Goal: Transaction & Acquisition: Purchase product/service

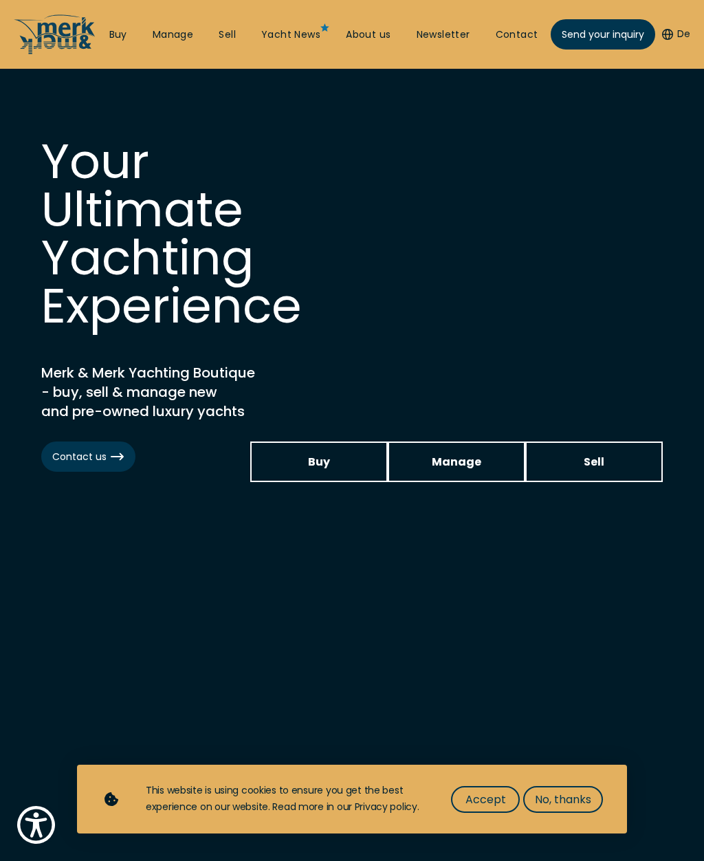
click at [305, 457] on link "Buy" at bounding box center [319, 461] width 138 height 41
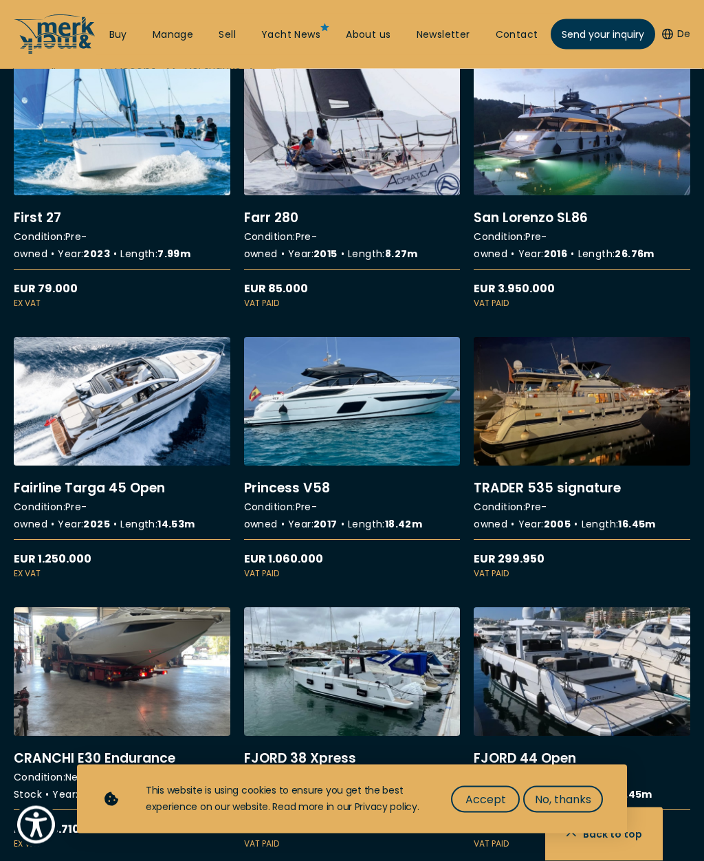
scroll to position [2763, 0]
click at [313, 435] on link "More details about Princess V58" at bounding box center [352, 458] width 217 height 243
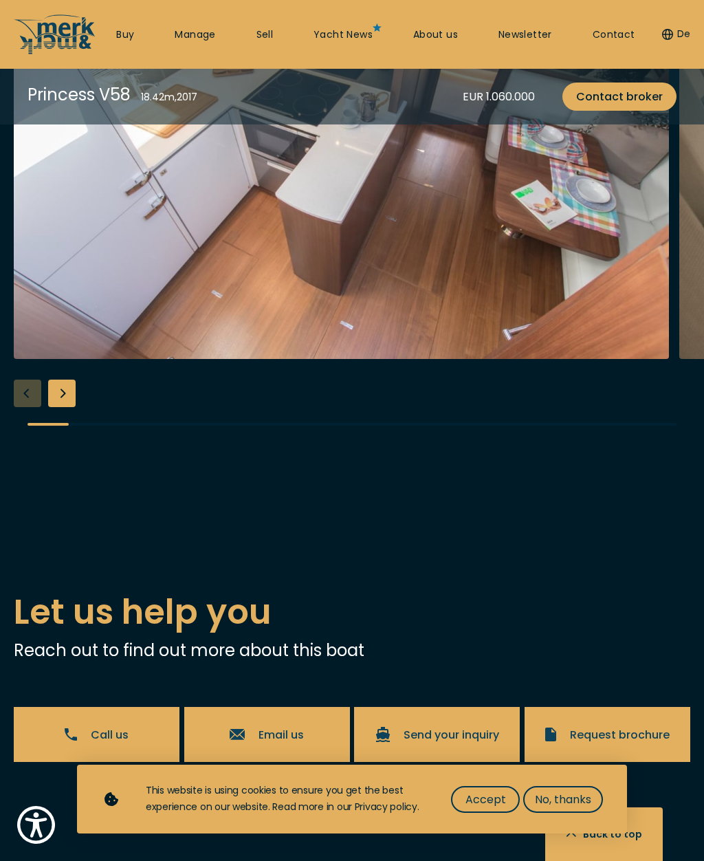
scroll to position [2364, 0]
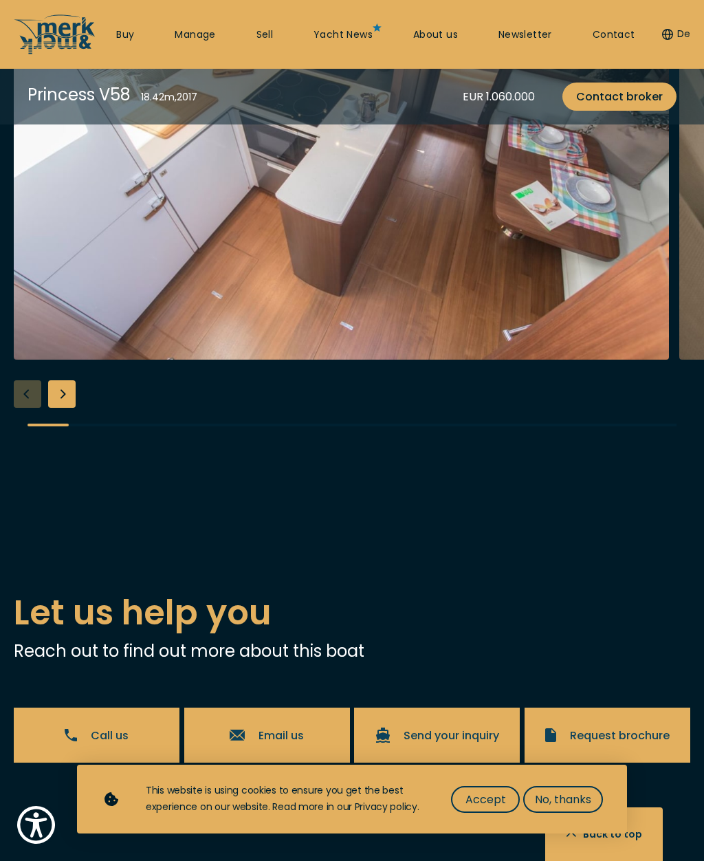
click at [67, 408] on div "Next slide" at bounding box center [62, 394] width 28 height 28
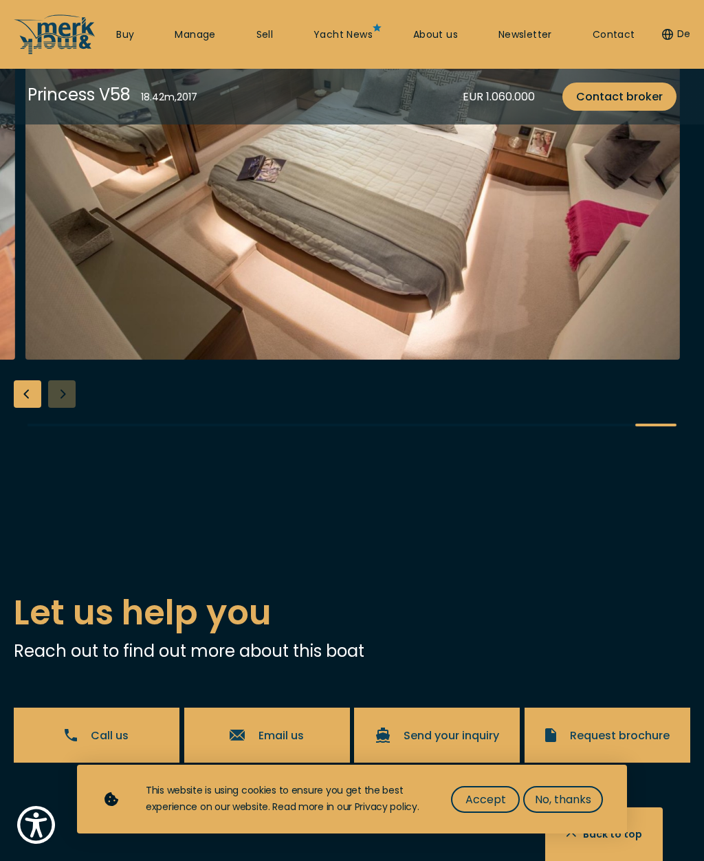
click at [63, 449] on div at bounding box center [352, 184] width 704 height 529
click at [68, 449] on div at bounding box center [352, 184] width 704 height 529
click at [19, 408] on div "Previous slide" at bounding box center [28, 394] width 28 height 28
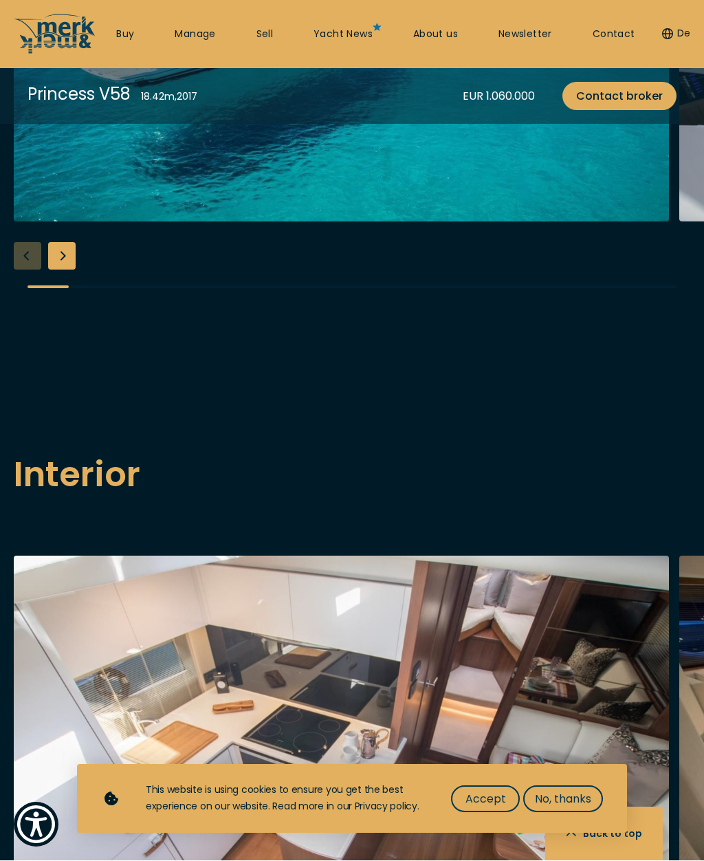
click at [66, 270] on div "Next slide" at bounding box center [62, 257] width 28 height 28
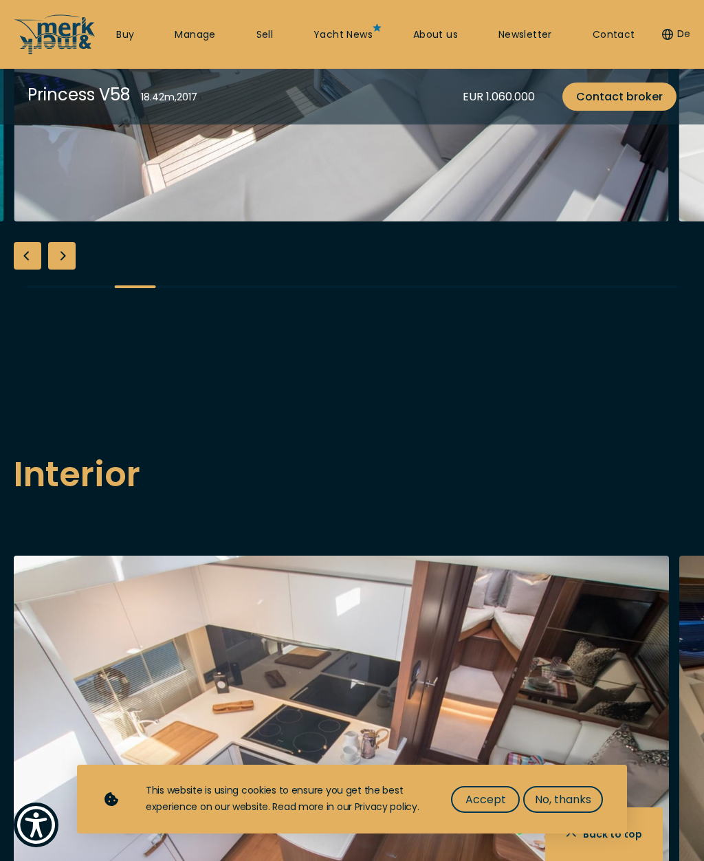
click at [66, 270] on div "Next slide" at bounding box center [62, 256] width 28 height 28
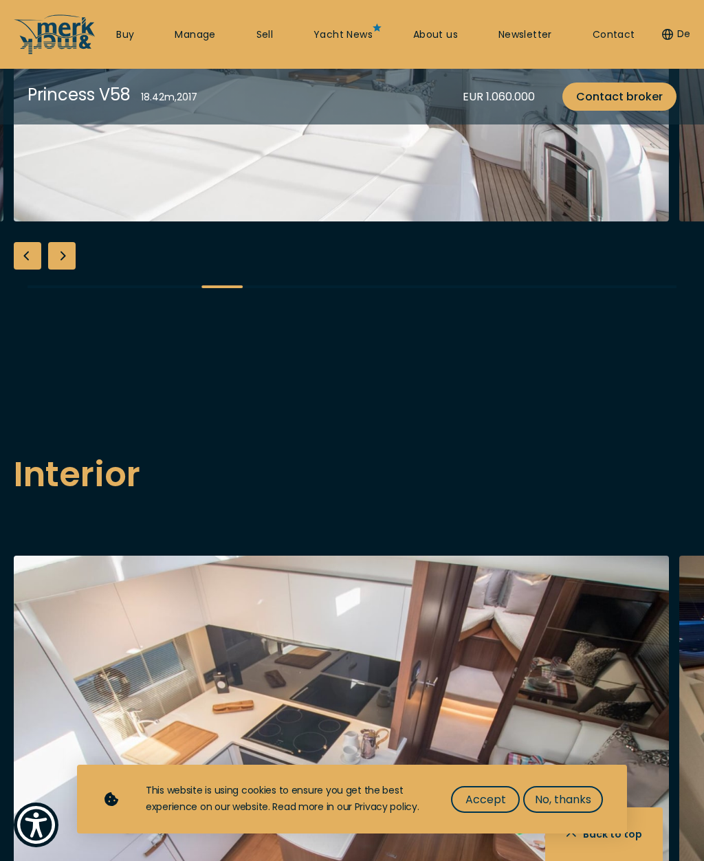
click at [64, 270] on div "Next slide" at bounding box center [62, 256] width 28 height 28
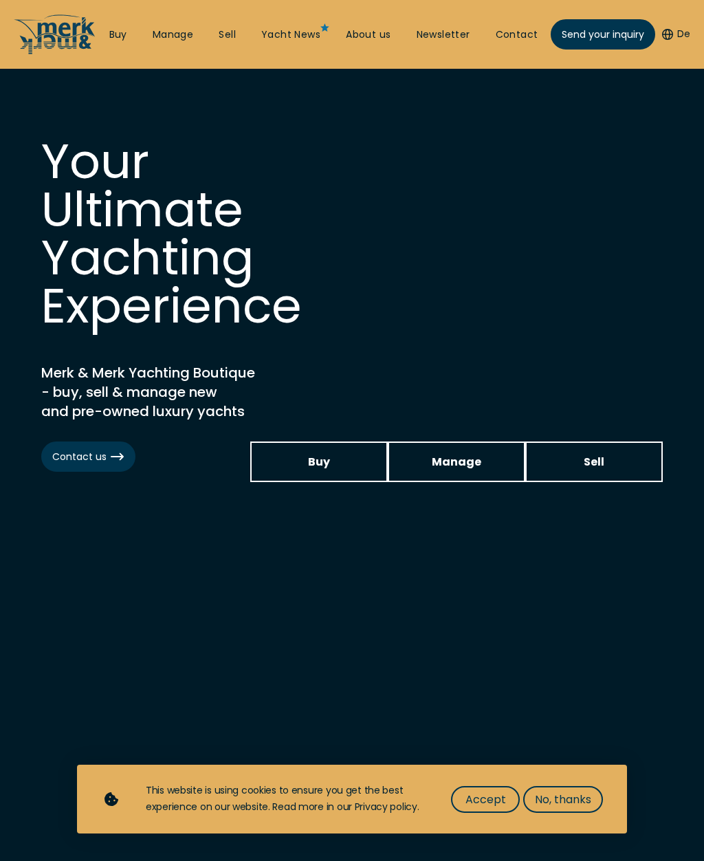
click at [309, 458] on span "Buy" at bounding box center [319, 461] width 22 height 17
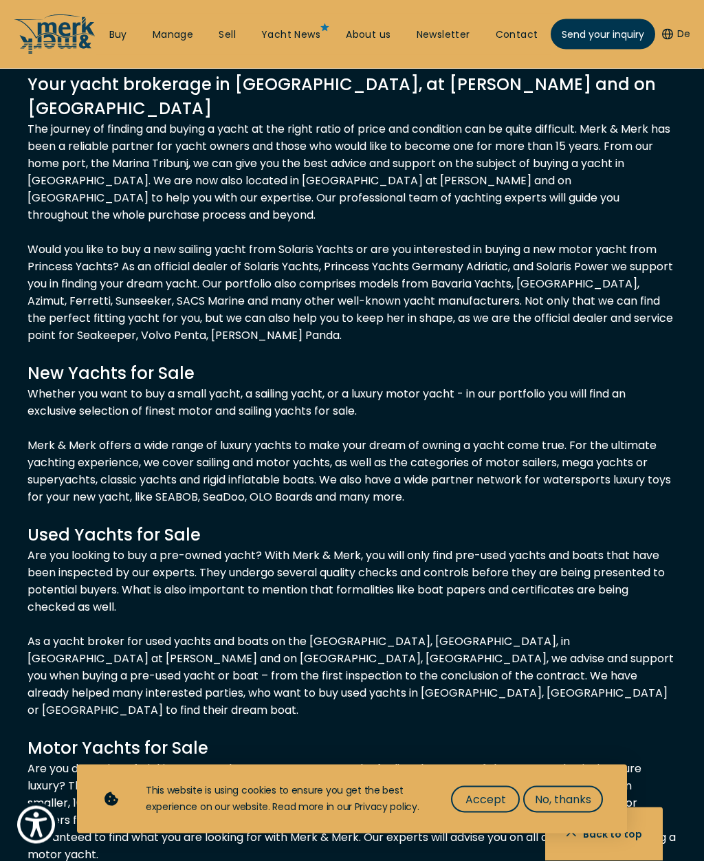
scroll to position [9214, 0]
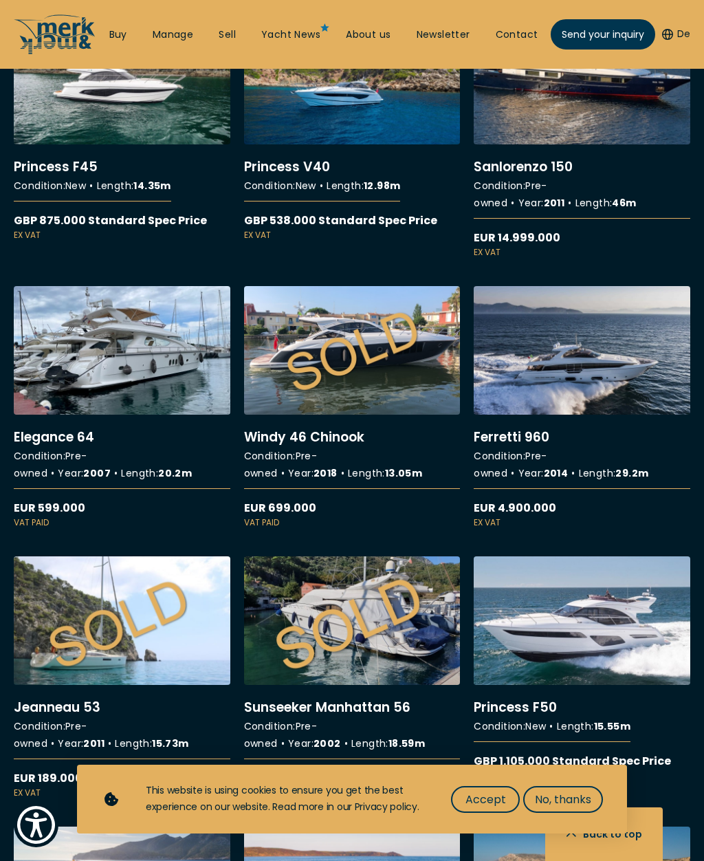
click at [108, 438] on link "More details about Elegance 64" at bounding box center [122, 407] width 217 height 243
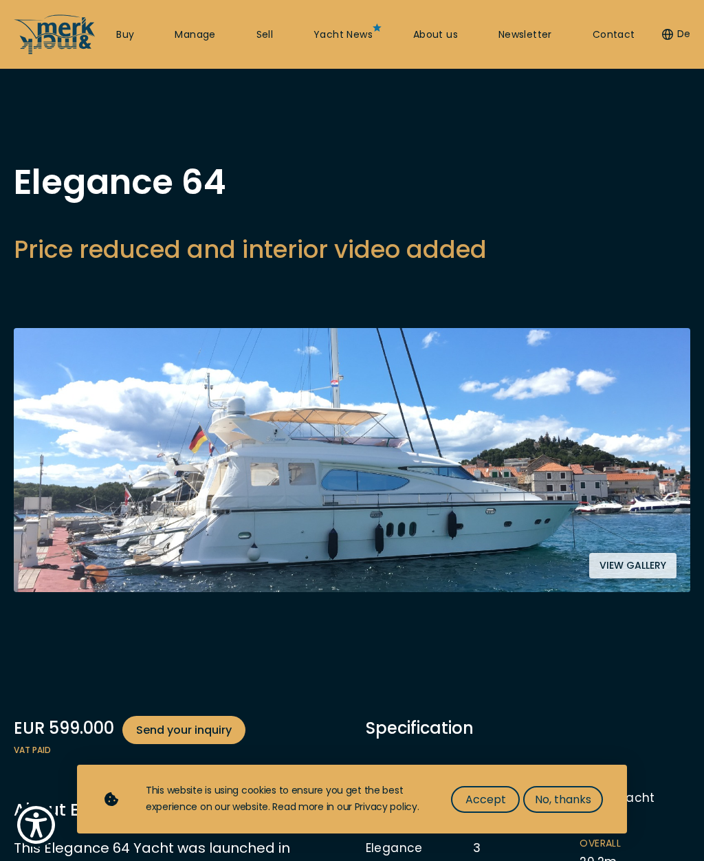
click at [653, 558] on button "View gallery" at bounding box center [632, 565] width 87 height 25
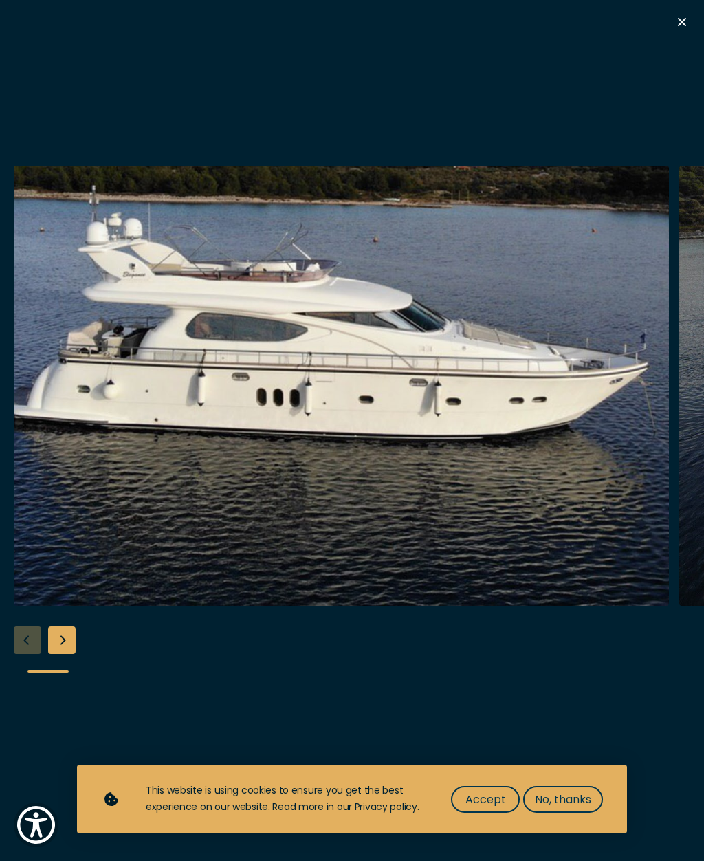
click at [69, 654] on div "Next slide" at bounding box center [62, 640] width 28 height 28
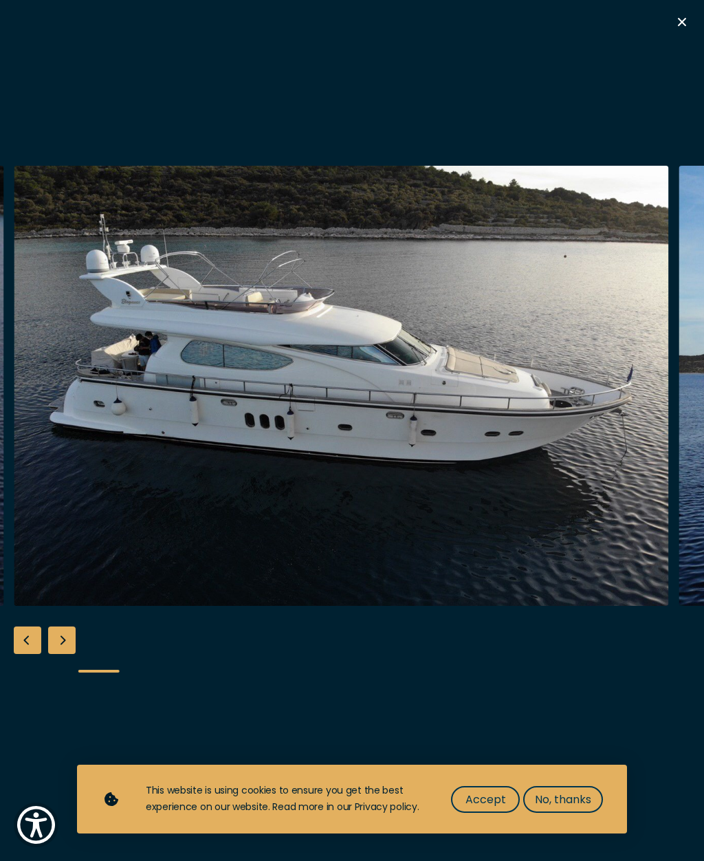
click at [65, 654] on div "Next slide" at bounding box center [62, 640] width 28 height 28
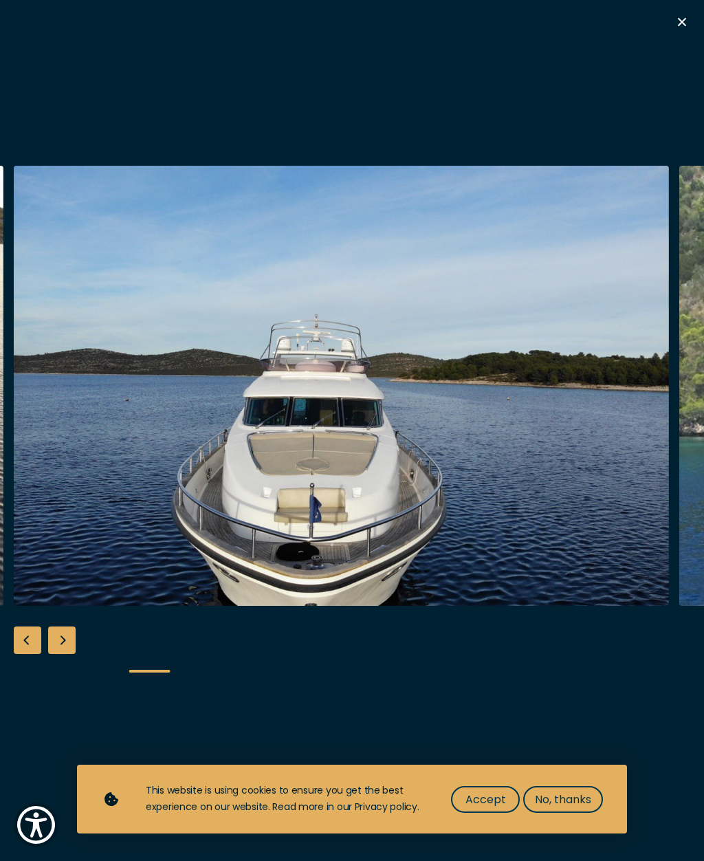
click at [59, 654] on div "Next slide" at bounding box center [62, 640] width 28 height 28
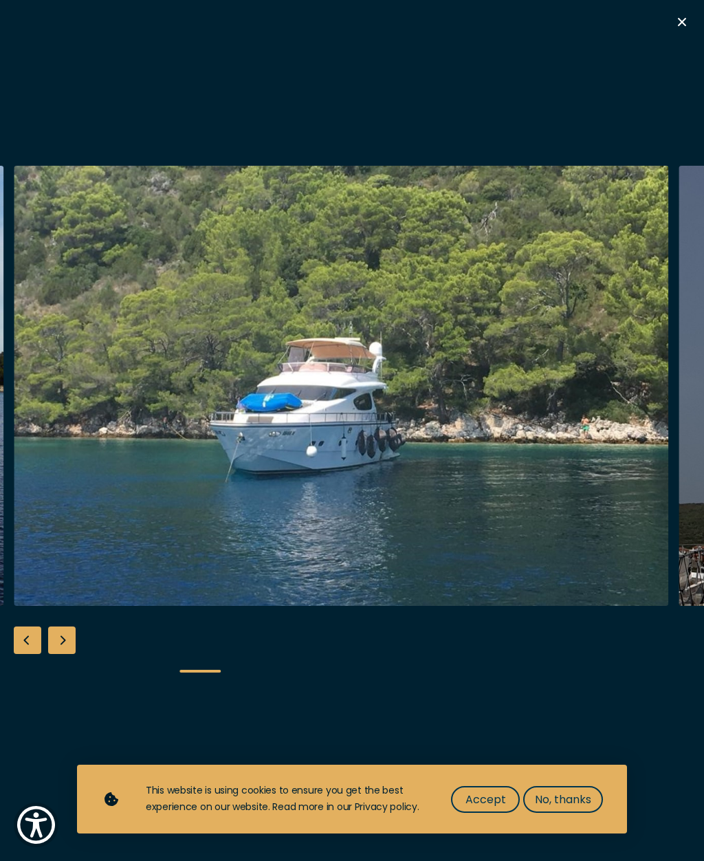
click at [59, 654] on div "Next slide" at bounding box center [62, 640] width 28 height 28
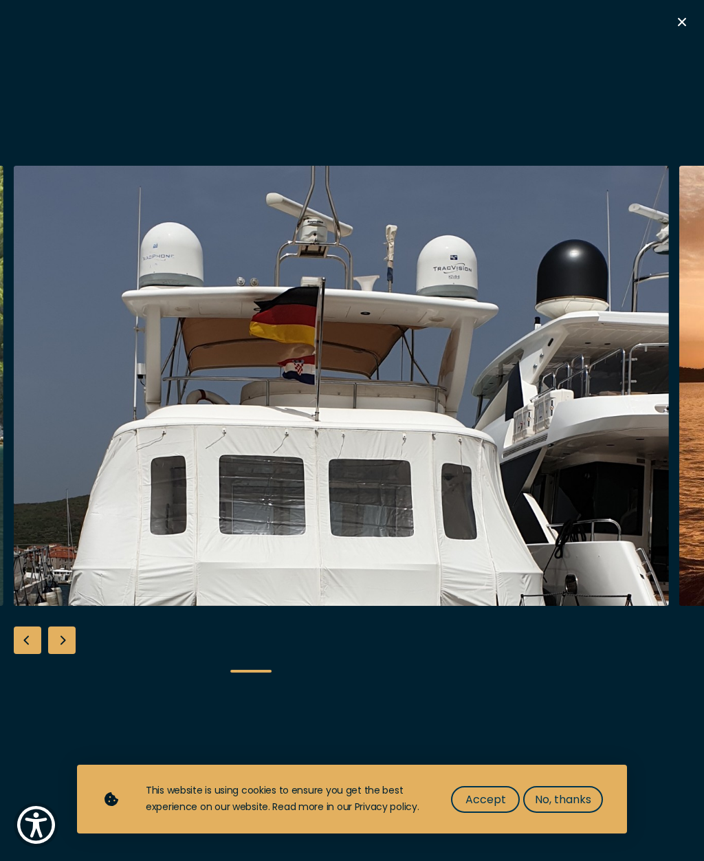
click at [61, 654] on div "Next slide" at bounding box center [62, 640] width 28 height 28
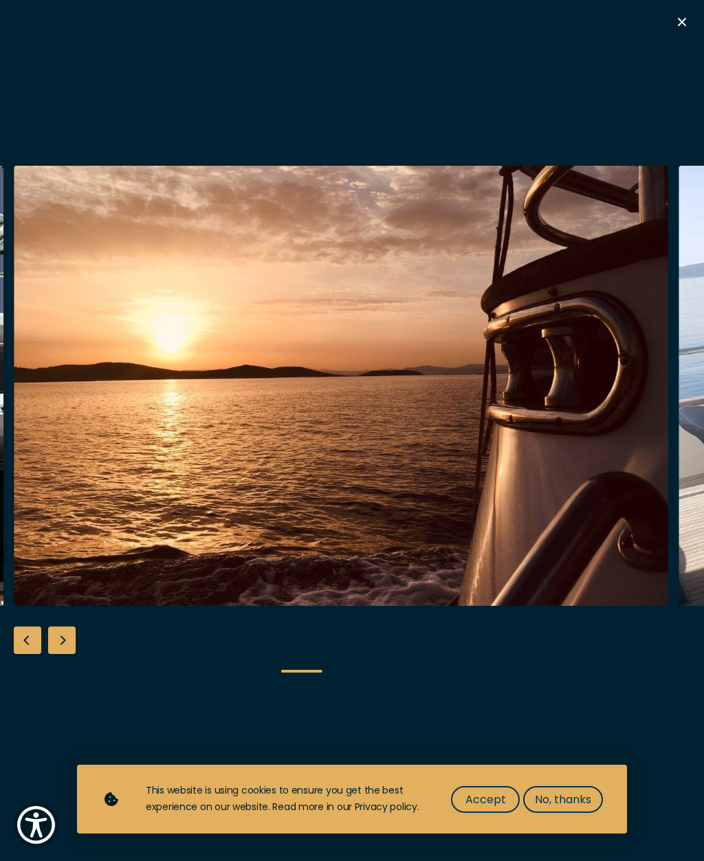
click at [61, 654] on div "Next slide" at bounding box center [62, 640] width 28 height 28
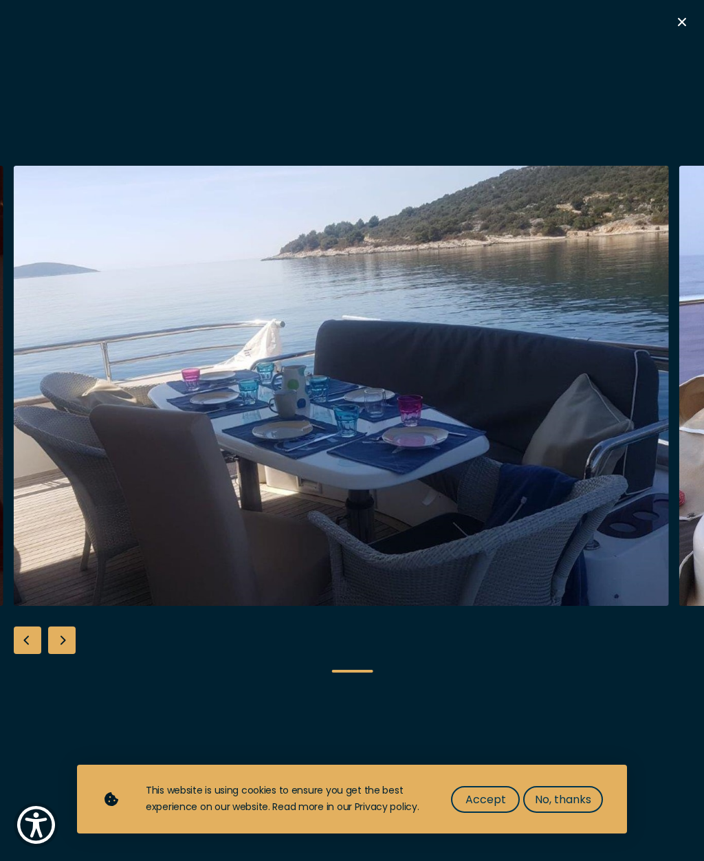
click at [61, 654] on div "Next slide" at bounding box center [62, 640] width 28 height 28
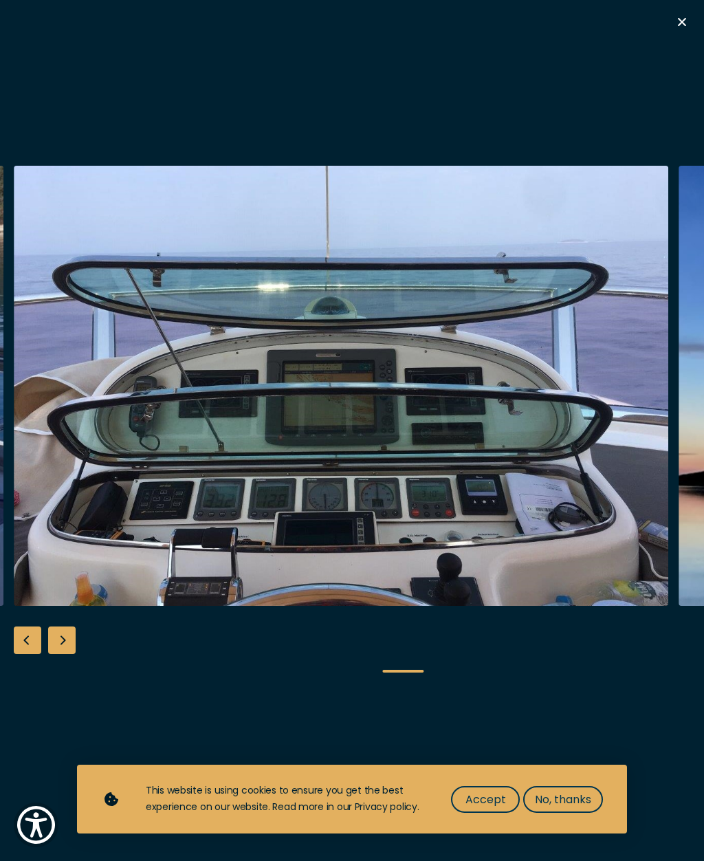
click at [67, 654] on div "Next slide" at bounding box center [62, 640] width 28 height 28
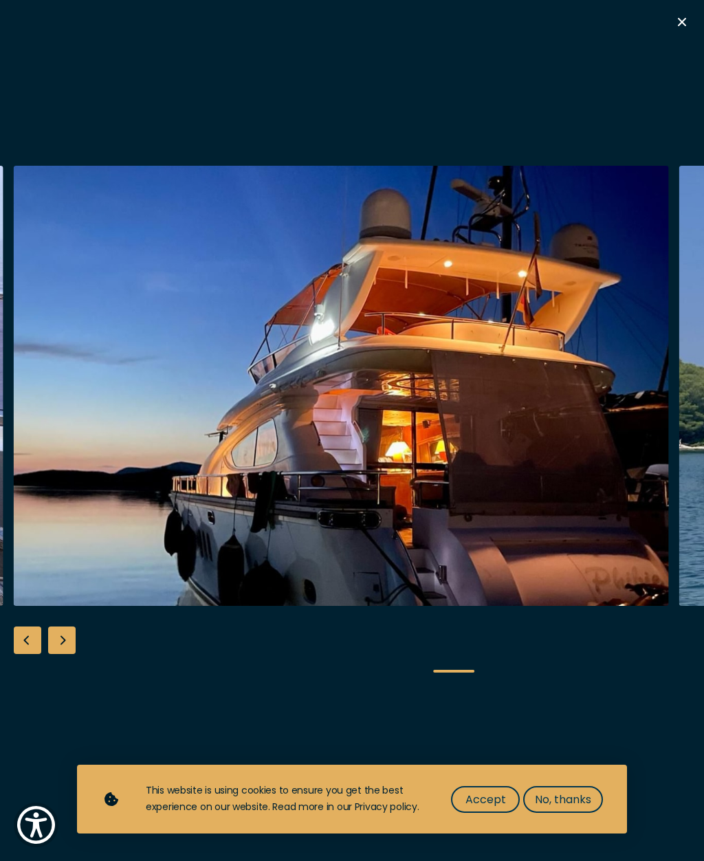
click at [67, 654] on div "Next slide" at bounding box center [62, 640] width 28 height 28
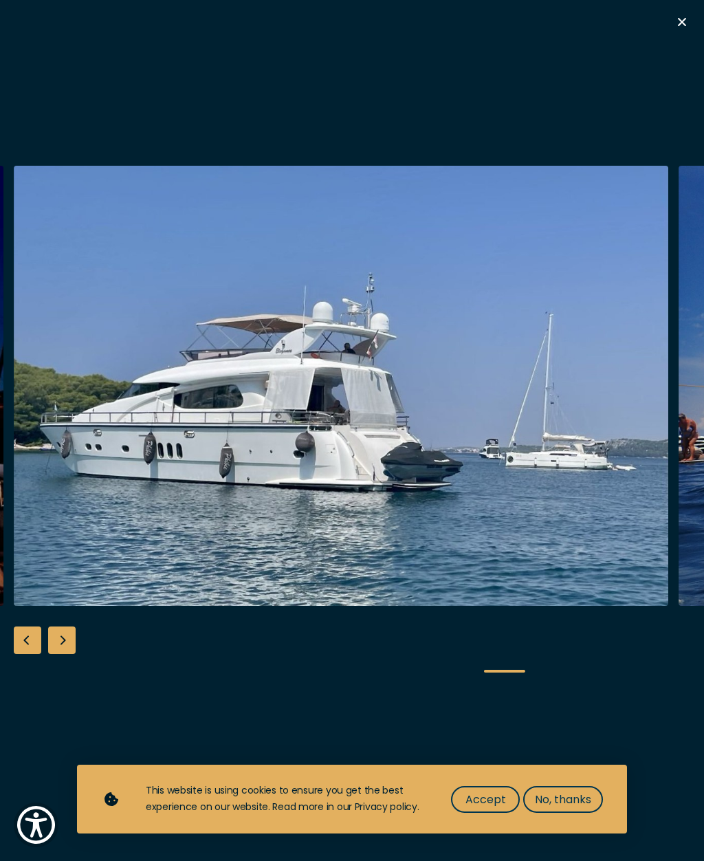
click at [61, 654] on div "Next slide" at bounding box center [62, 640] width 28 height 28
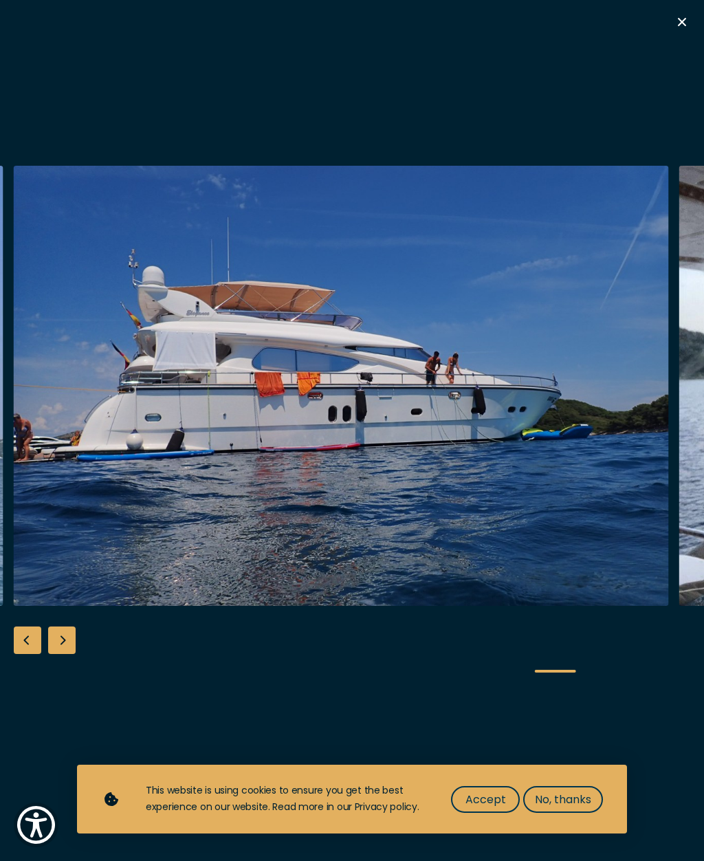
click at [66, 654] on div "Next slide" at bounding box center [62, 640] width 28 height 28
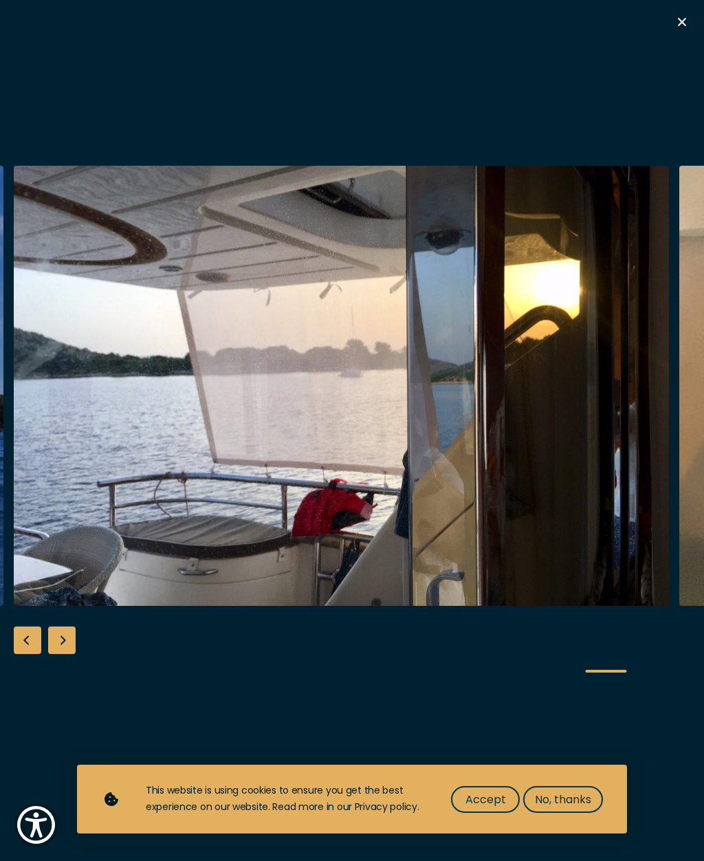
click at [63, 654] on div "Next slide" at bounding box center [62, 640] width 28 height 28
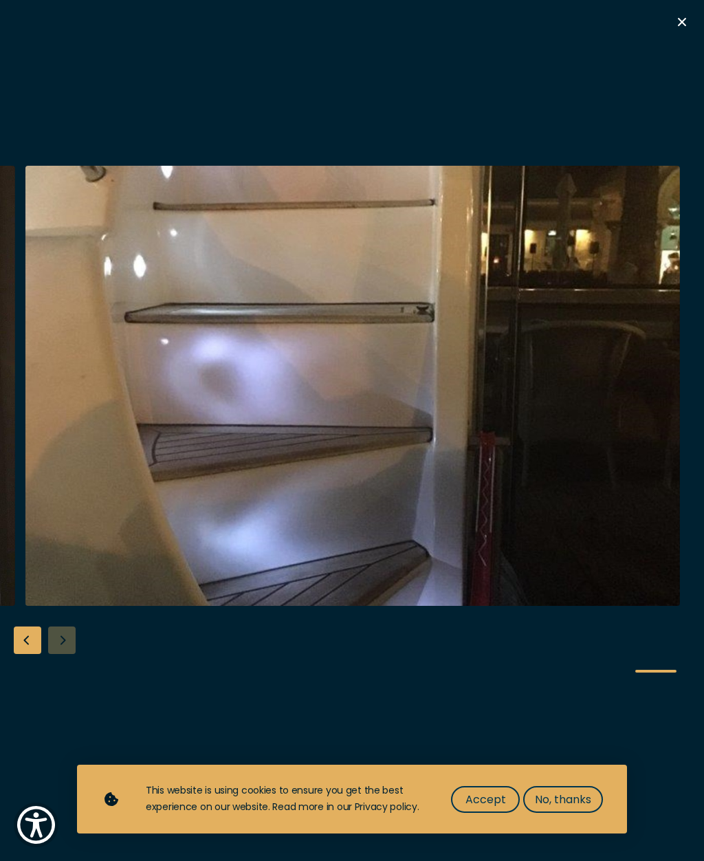
click at [61, 663] on div at bounding box center [352, 430] width 704 height 529
click at [686, 20] on icon "button" at bounding box center [682, 22] width 17 height 17
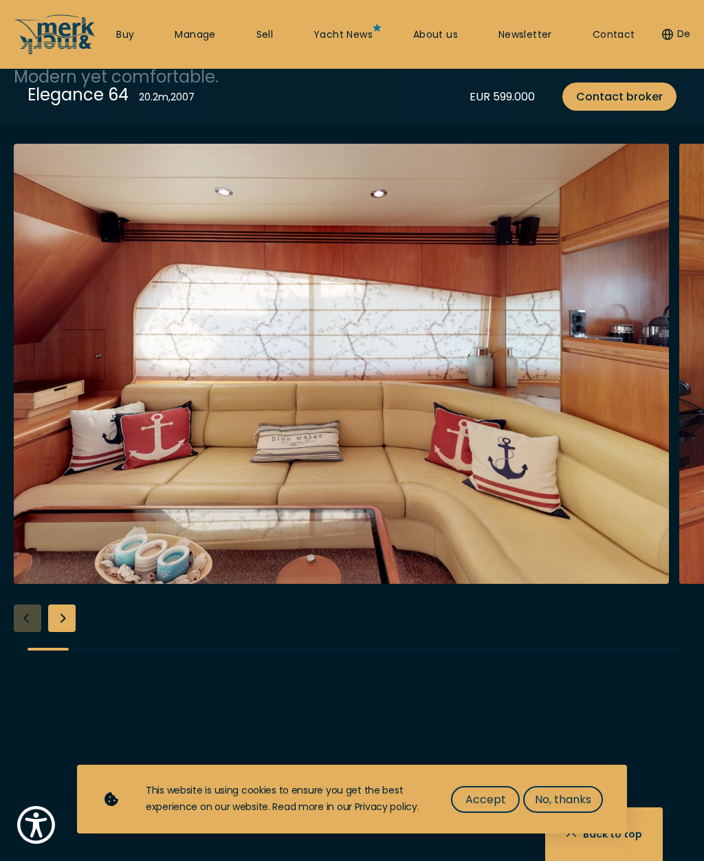
scroll to position [2122, 0]
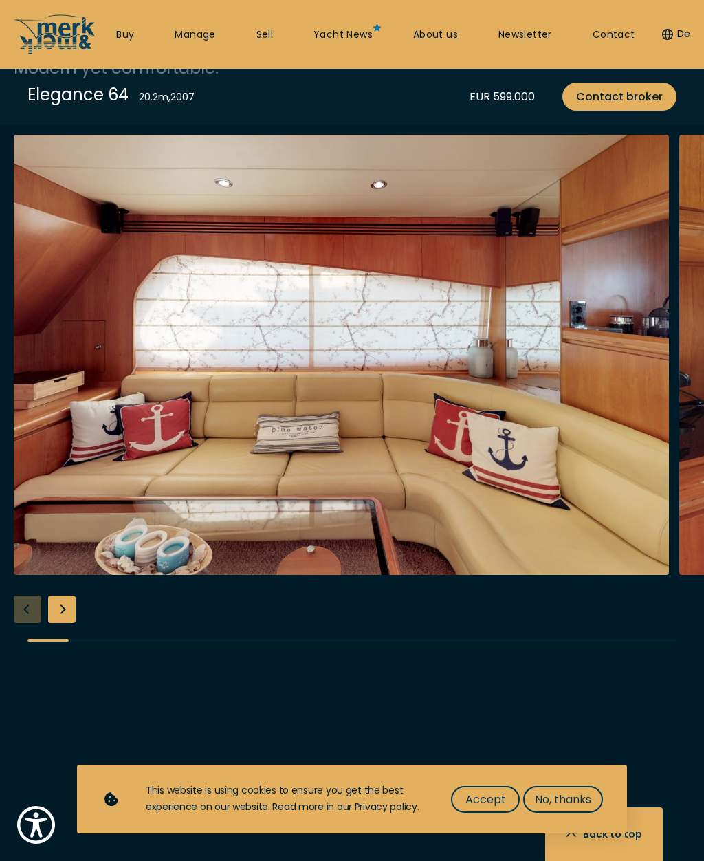
click at [61, 623] on div "Next slide" at bounding box center [62, 609] width 28 height 28
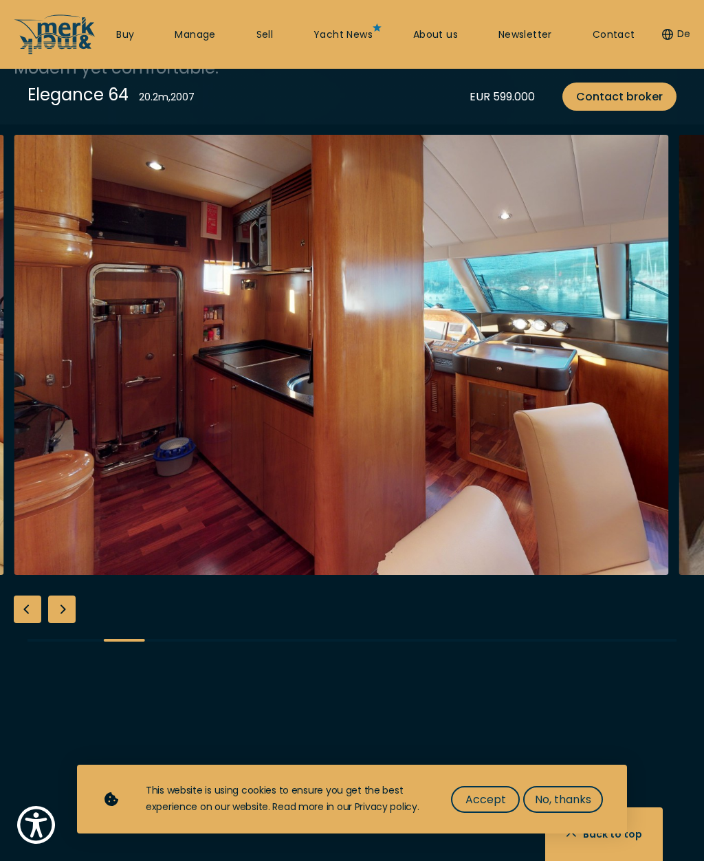
click at [63, 621] on div "Next slide" at bounding box center [62, 609] width 28 height 28
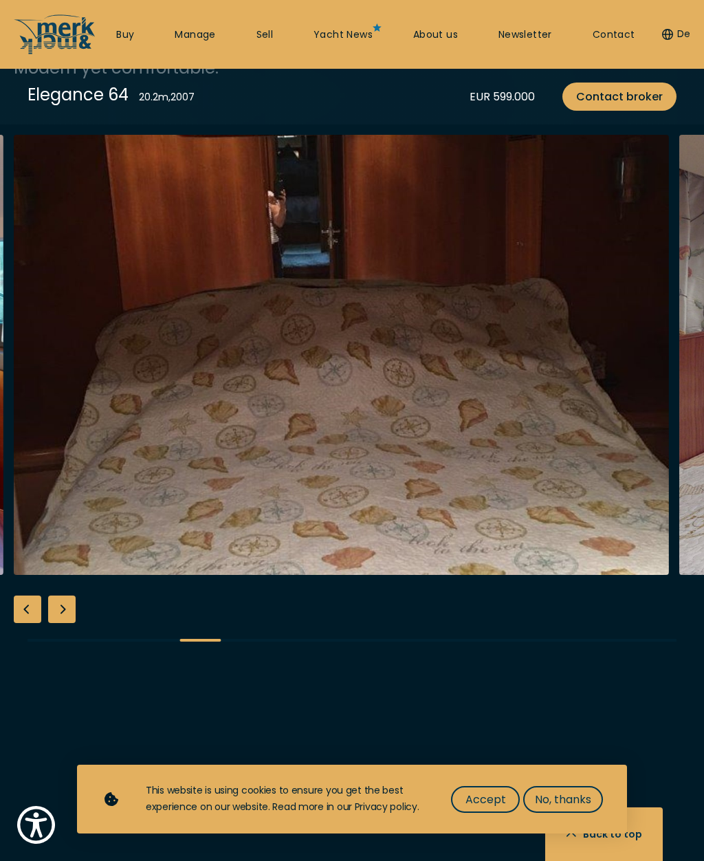
click at [63, 619] on div "Next slide" at bounding box center [62, 609] width 28 height 28
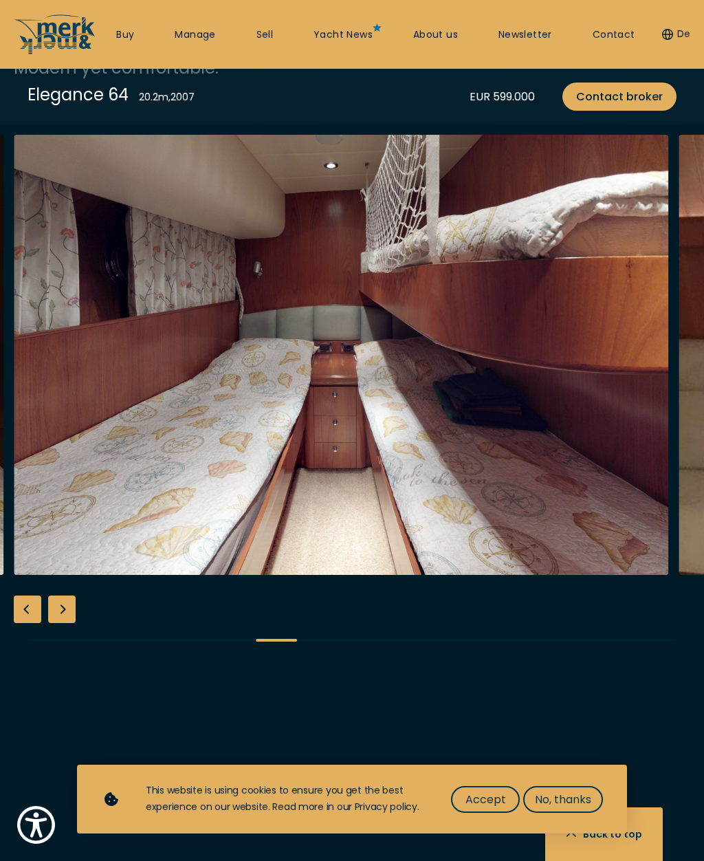
click at [56, 620] on div "Next slide" at bounding box center [62, 609] width 28 height 28
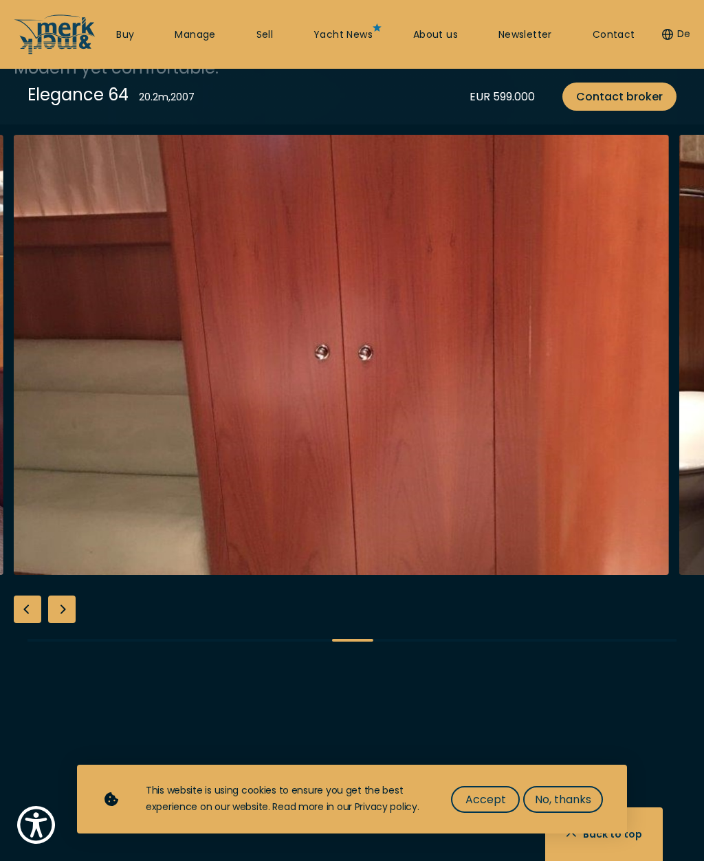
click at [57, 622] on div "Next slide" at bounding box center [62, 609] width 28 height 28
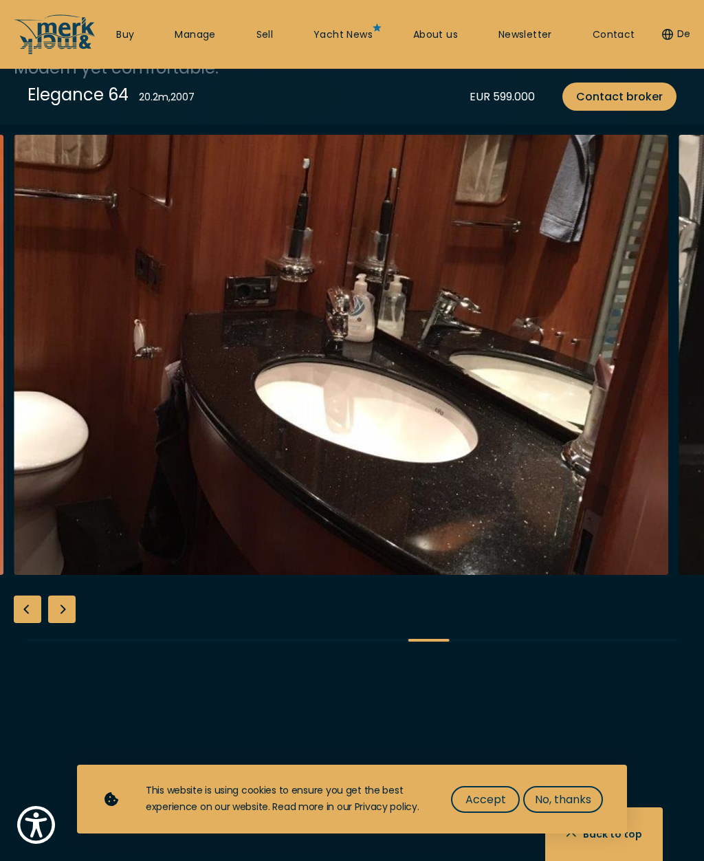
click at [57, 623] on div "Next slide" at bounding box center [62, 609] width 28 height 28
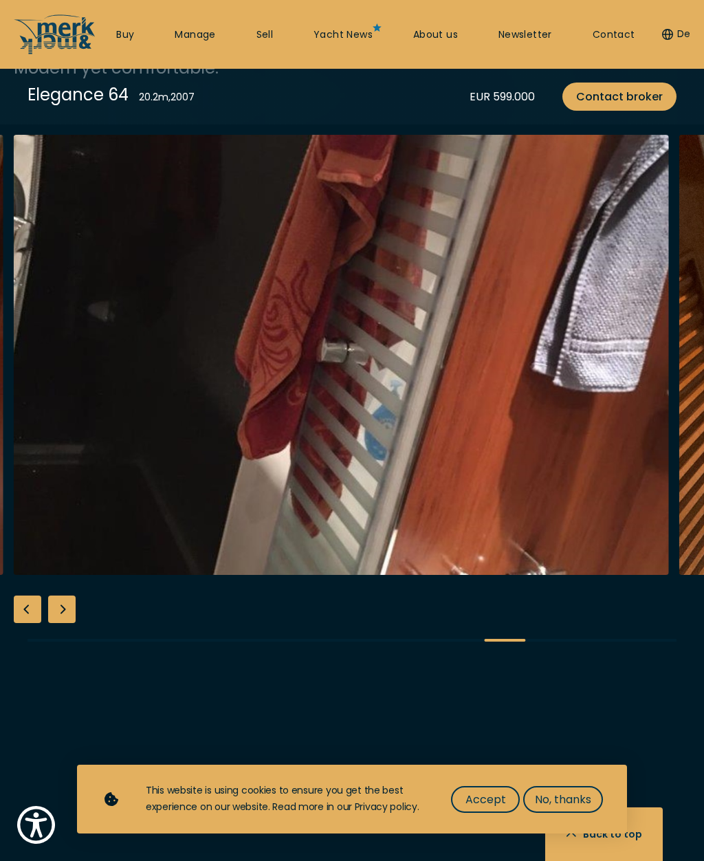
click at [58, 623] on div "Next slide" at bounding box center [62, 609] width 28 height 28
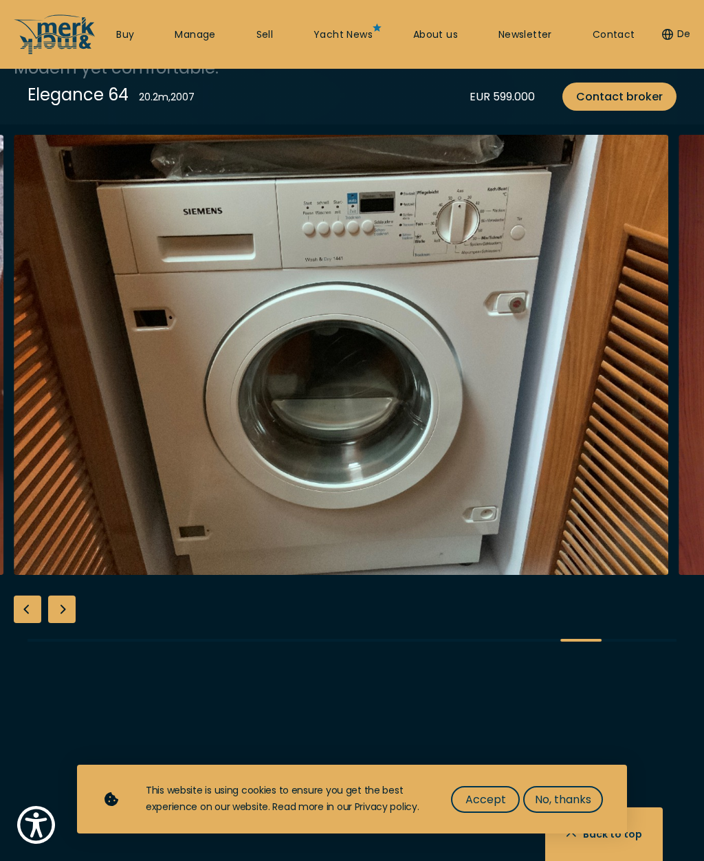
click at [55, 623] on div "Next slide" at bounding box center [62, 609] width 28 height 28
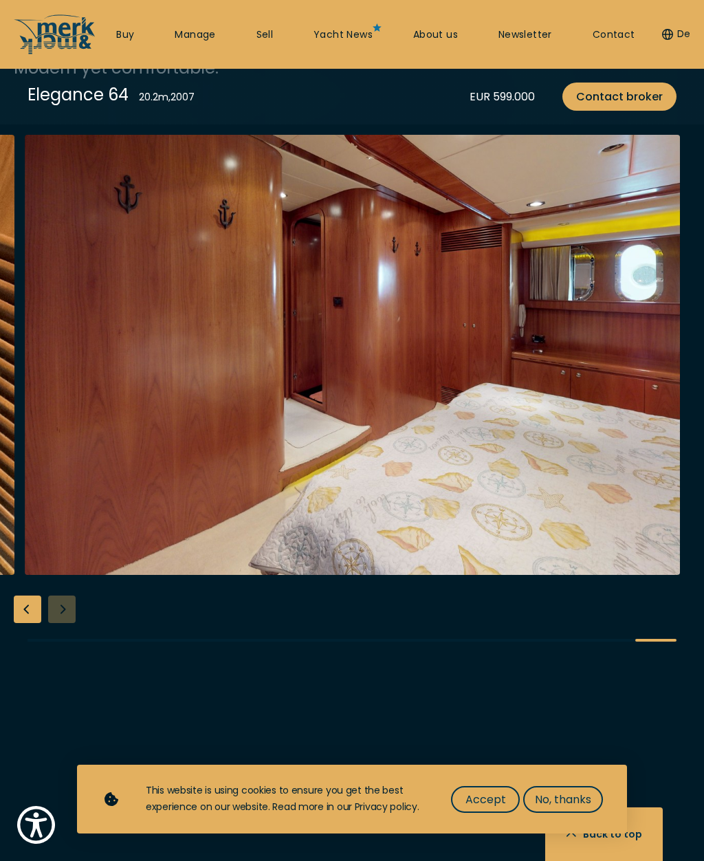
click at [60, 626] on div at bounding box center [352, 399] width 704 height 529
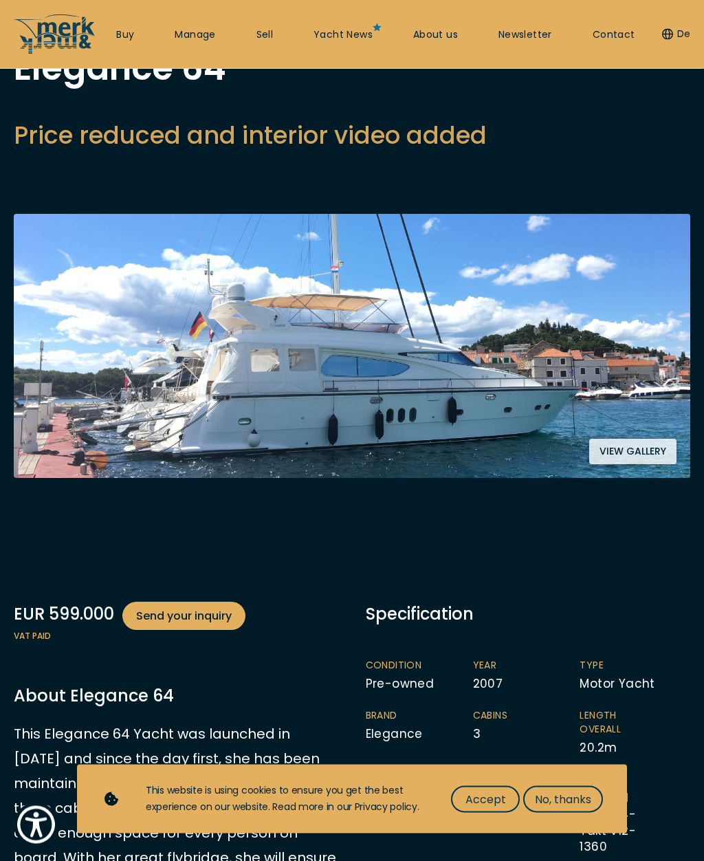
scroll to position [0, 0]
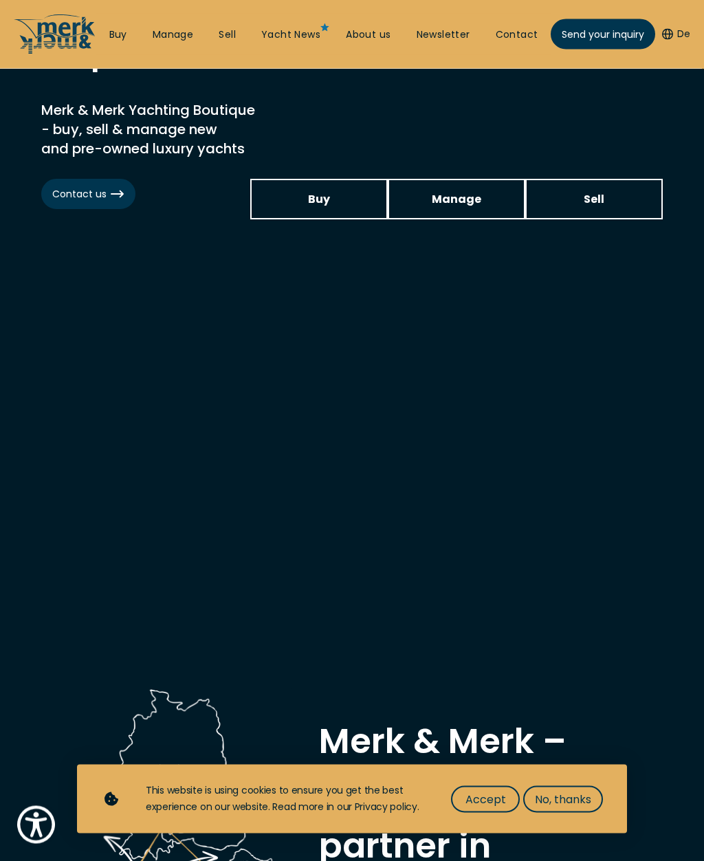
scroll to position [276, 0]
